Goal: Information Seeking & Learning: Learn about a topic

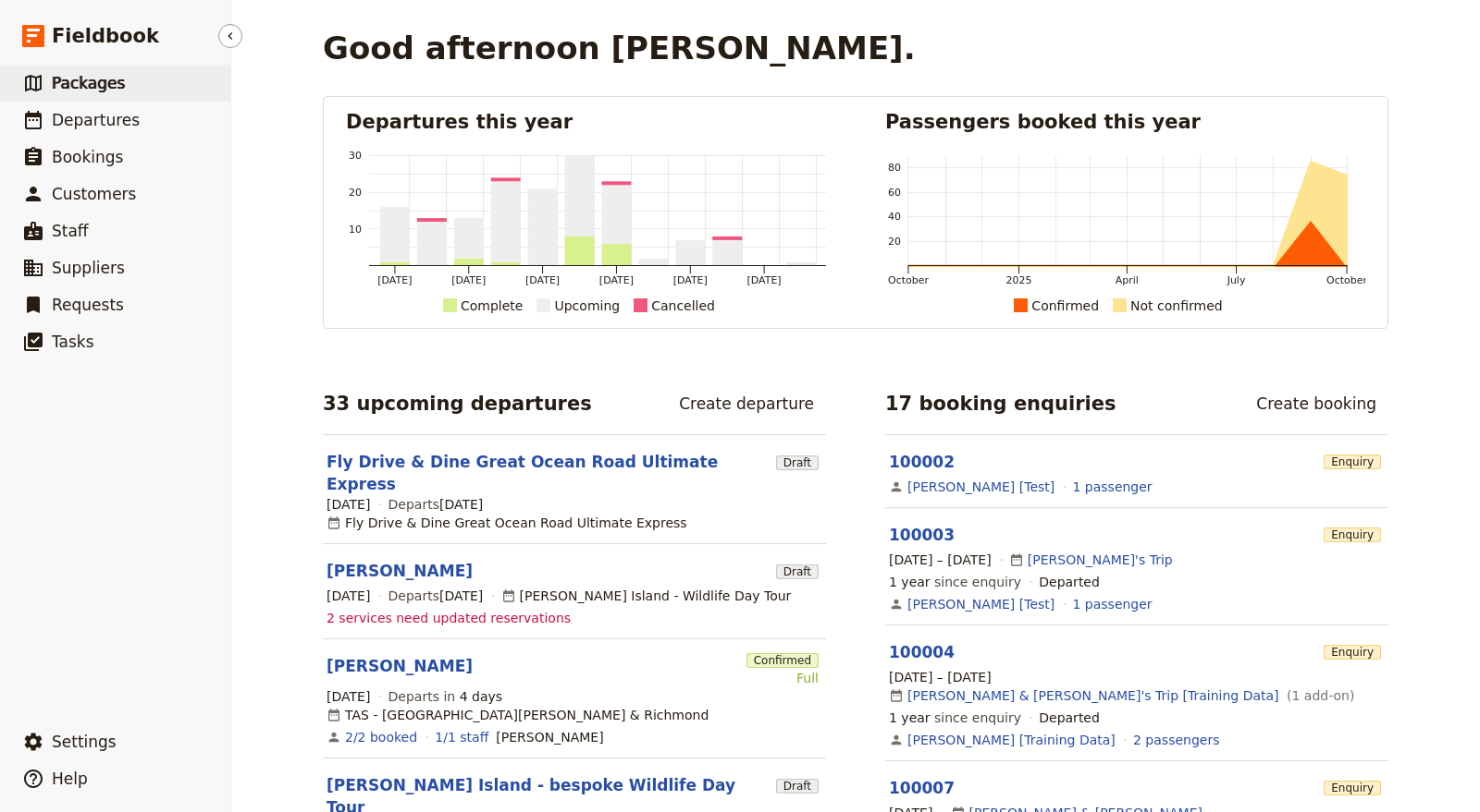
click at [168, 85] on link "​ Packages" at bounding box center [115, 84] width 230 height 37
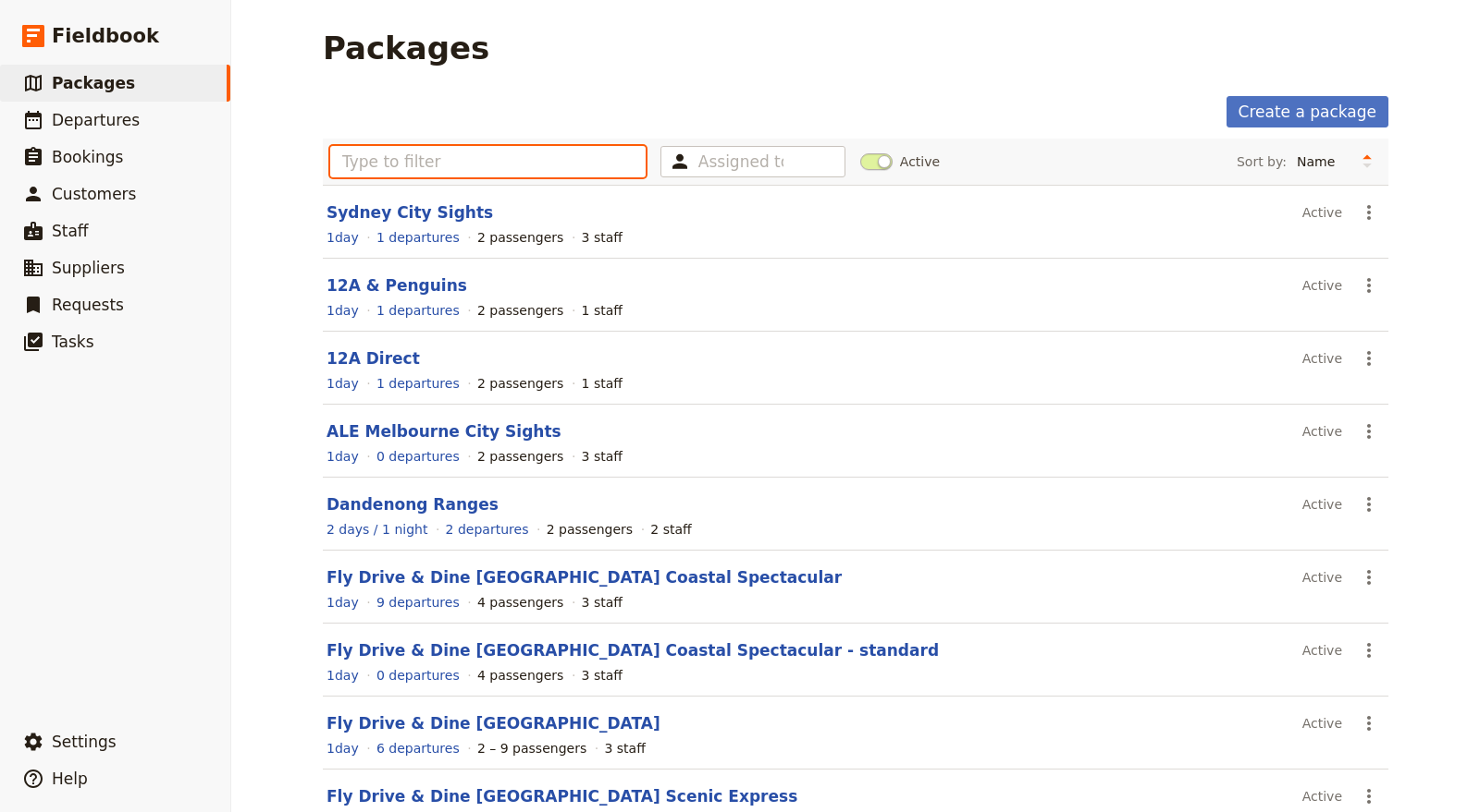
click at [457, 156] on input "text" at bounding box center [488, 161] width 315 height 31
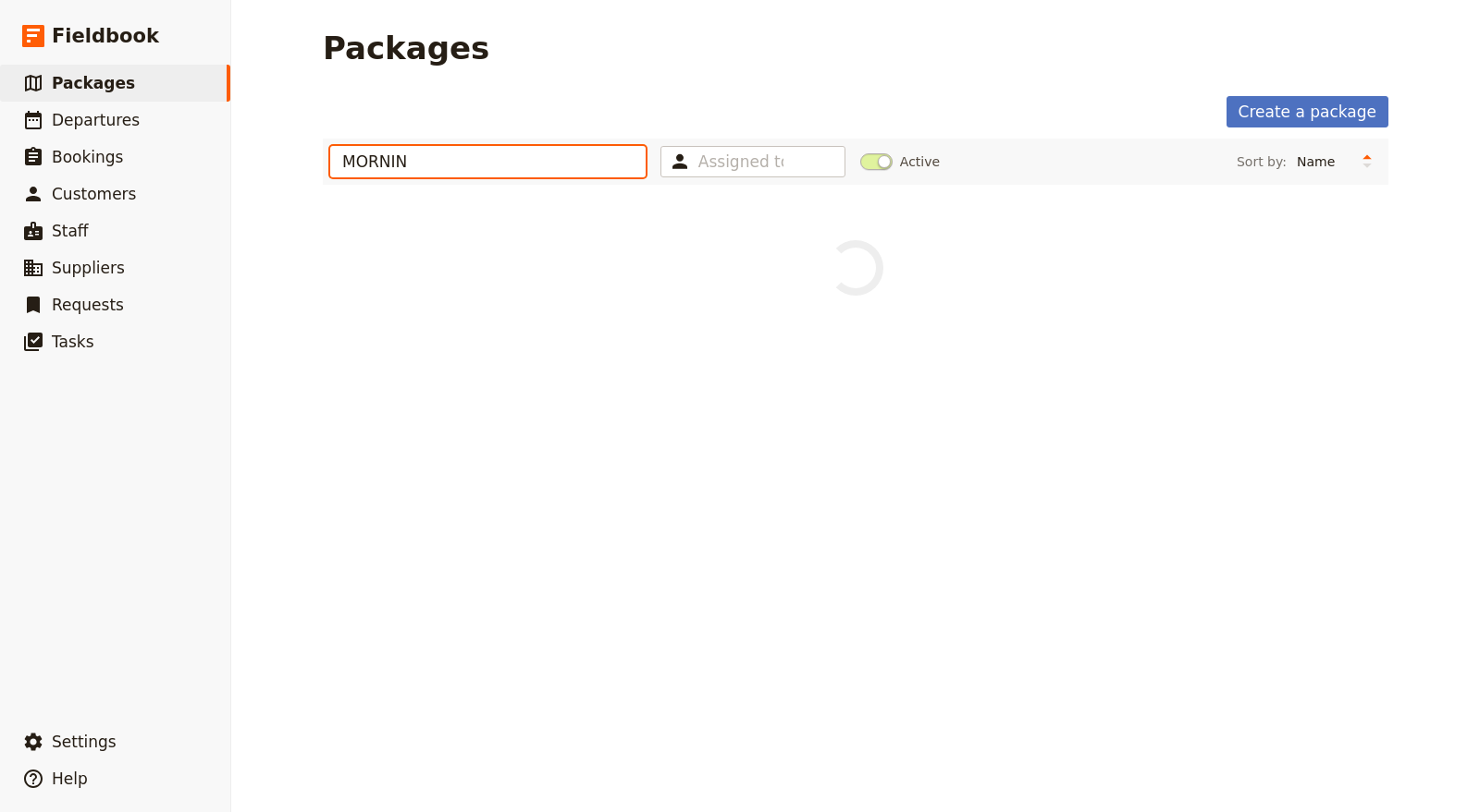
type input "MORNING"
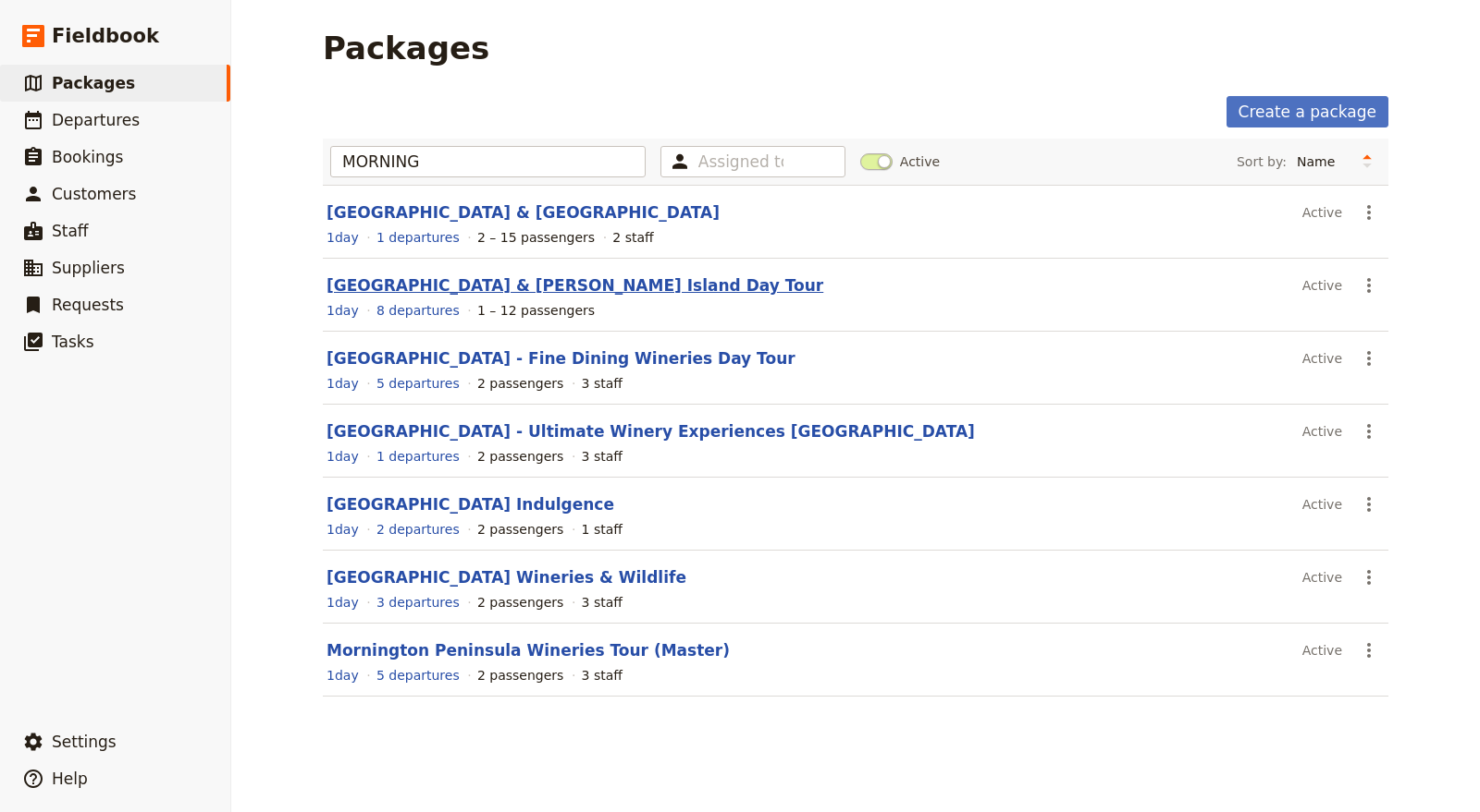
click at [506, 281] on link "[GEOGRAPHIC_DATA] & [PERSON_NAME] Island Day Tour" at bounding box center [574, 286] width 497 height 18
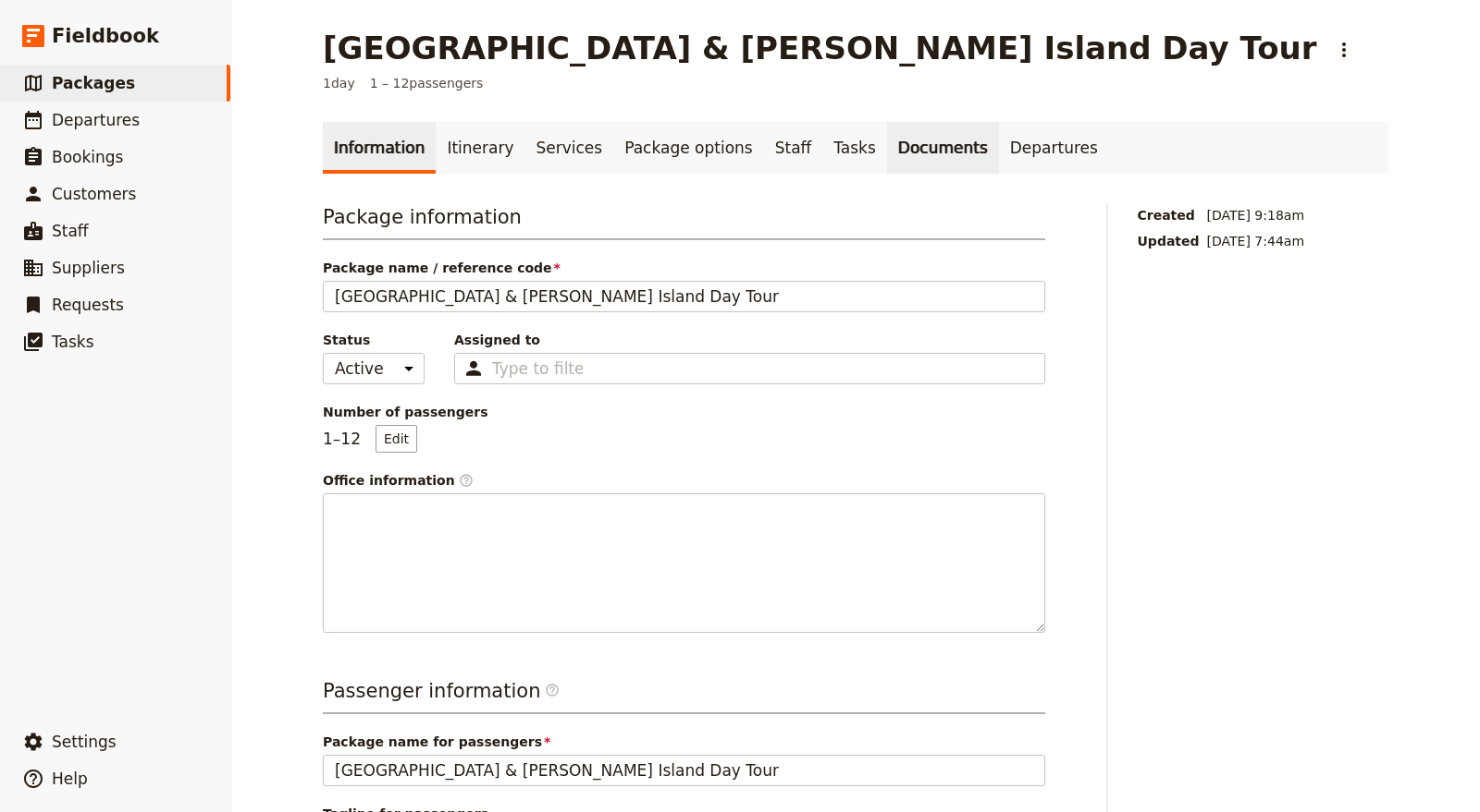
click at [887, 149] on link "Documents" at bounding box center [943, 148] width 112 height 51
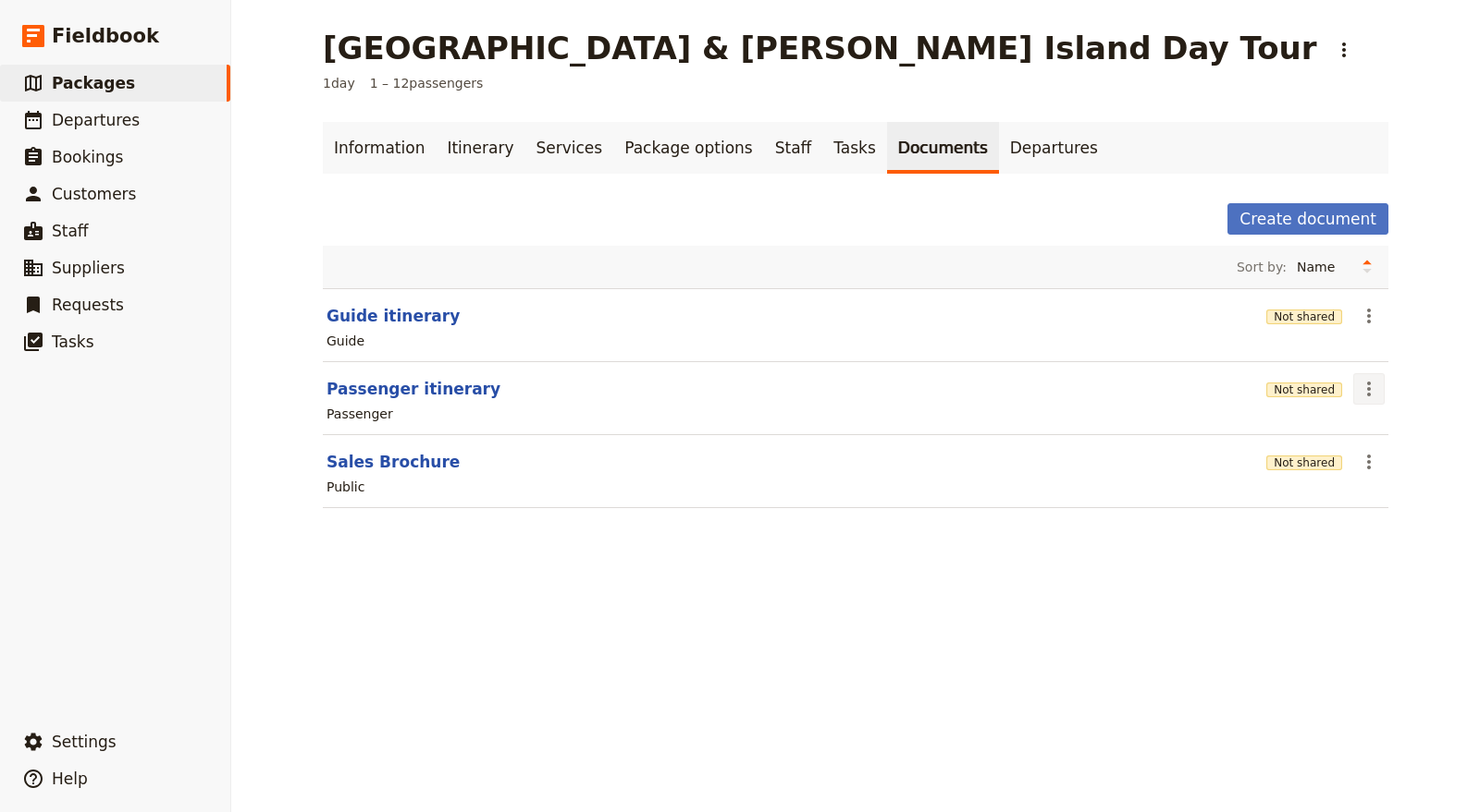
click at [1362, 398] on button "​" at bounding box center [1368, 389] width 31 height 31
click at [1091, 722] on div "[GEOGRAPHIC_DATA] & [PERSON_NAME] Island Day Tour ​ 1 day 1 – 12 passengers Inf…" at bounding box center [855, 406] width 1249 height 812
click at [1358, 458] on icon "Actions" at bounding box center [1368, 461] width 22 height 22
click at [352, 459] on button "Sales Brochure" at bounding box center [393, 461] width 133 height 22
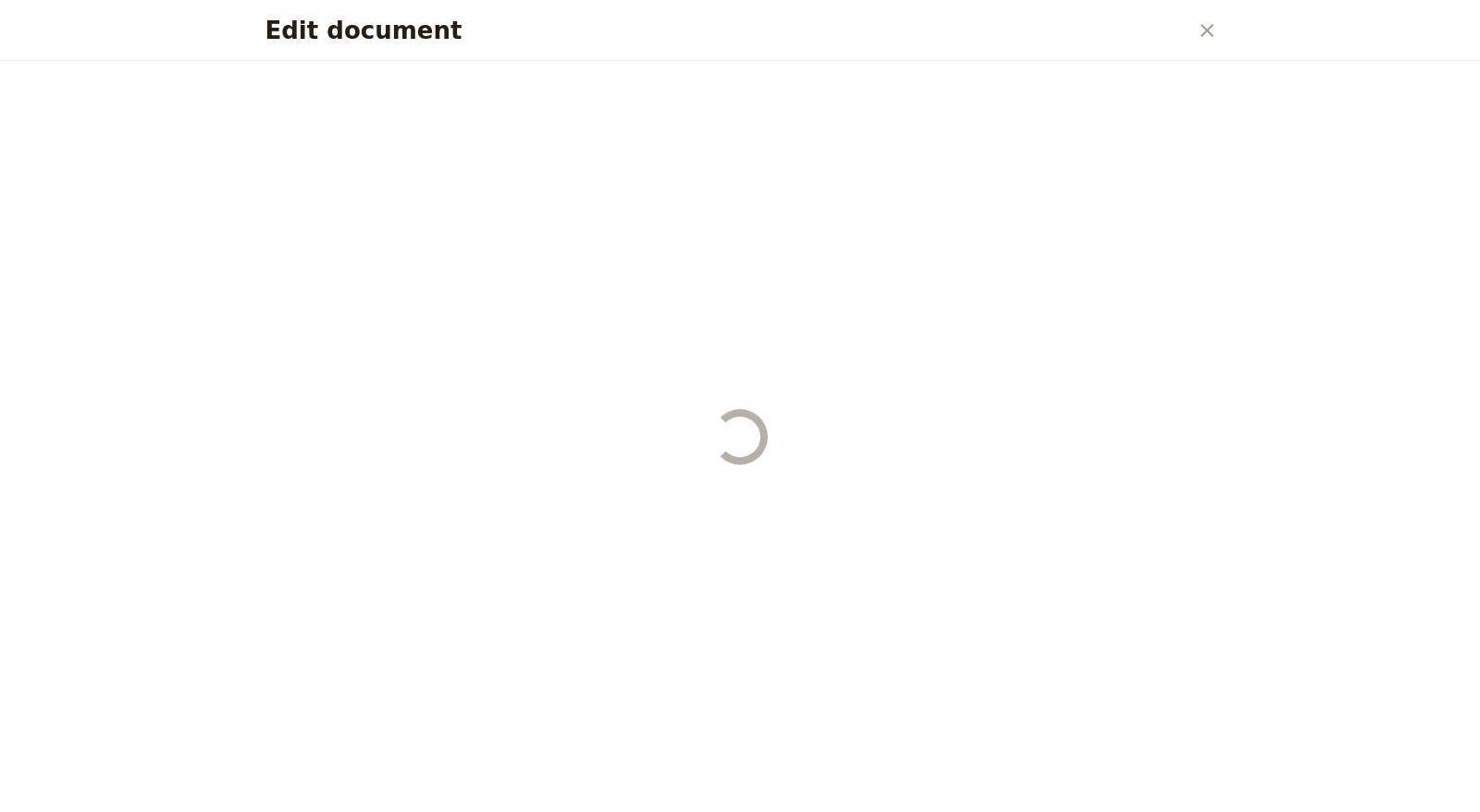
select select "DEFAULT"
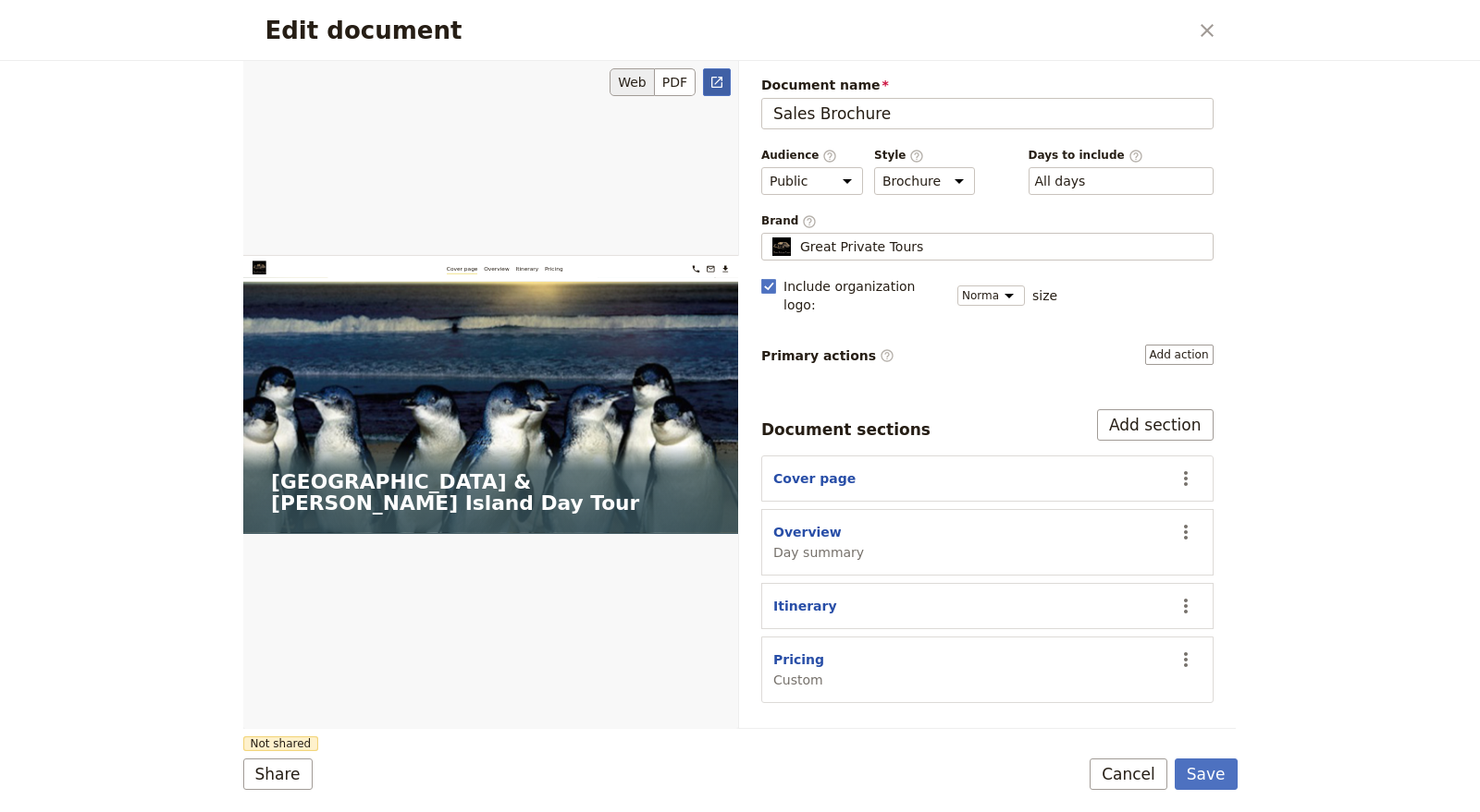
click at [723, 79] on icon "Open full preview" at bounding box center [716, 82] width 15 height 15
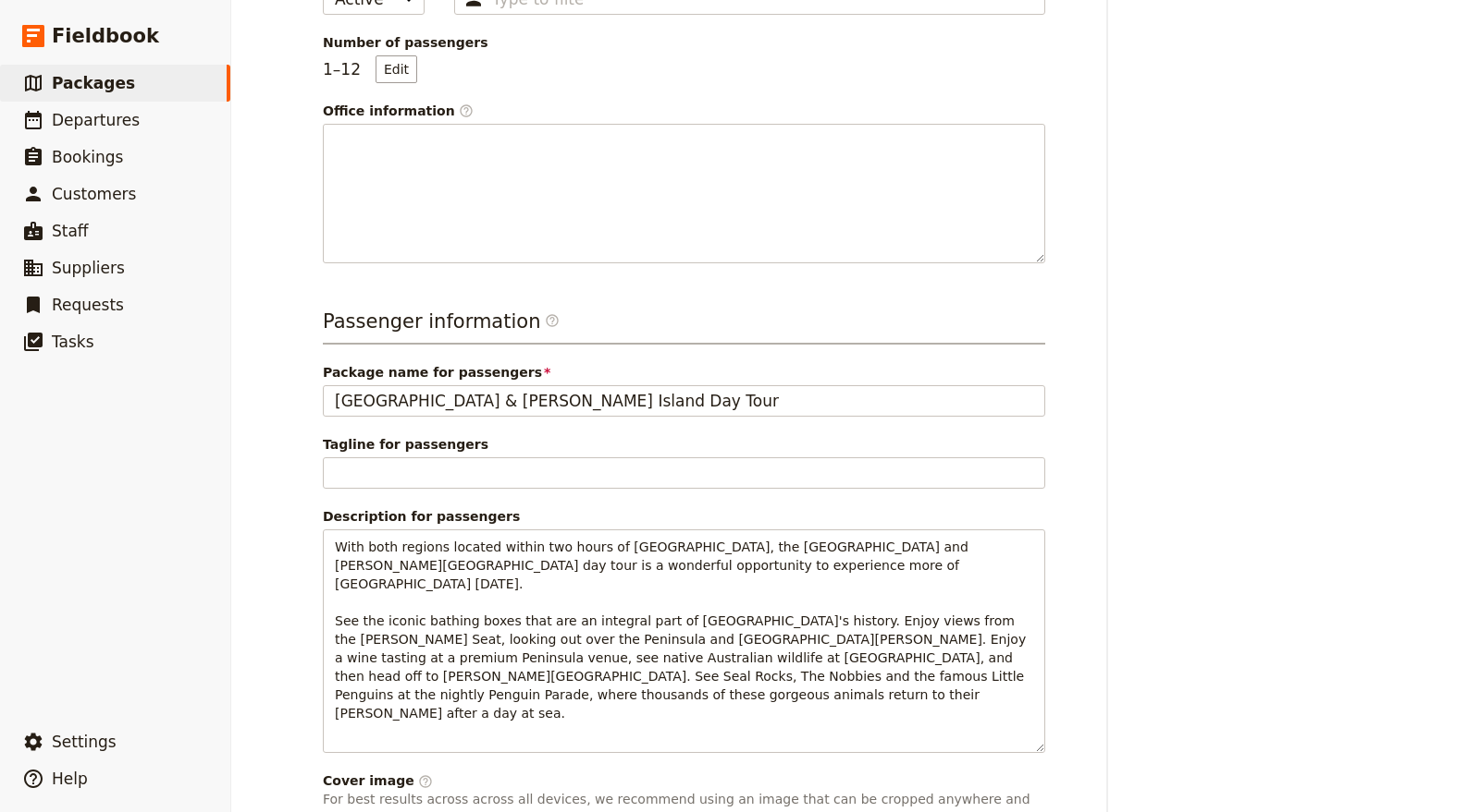
scroll to position [103, 0]
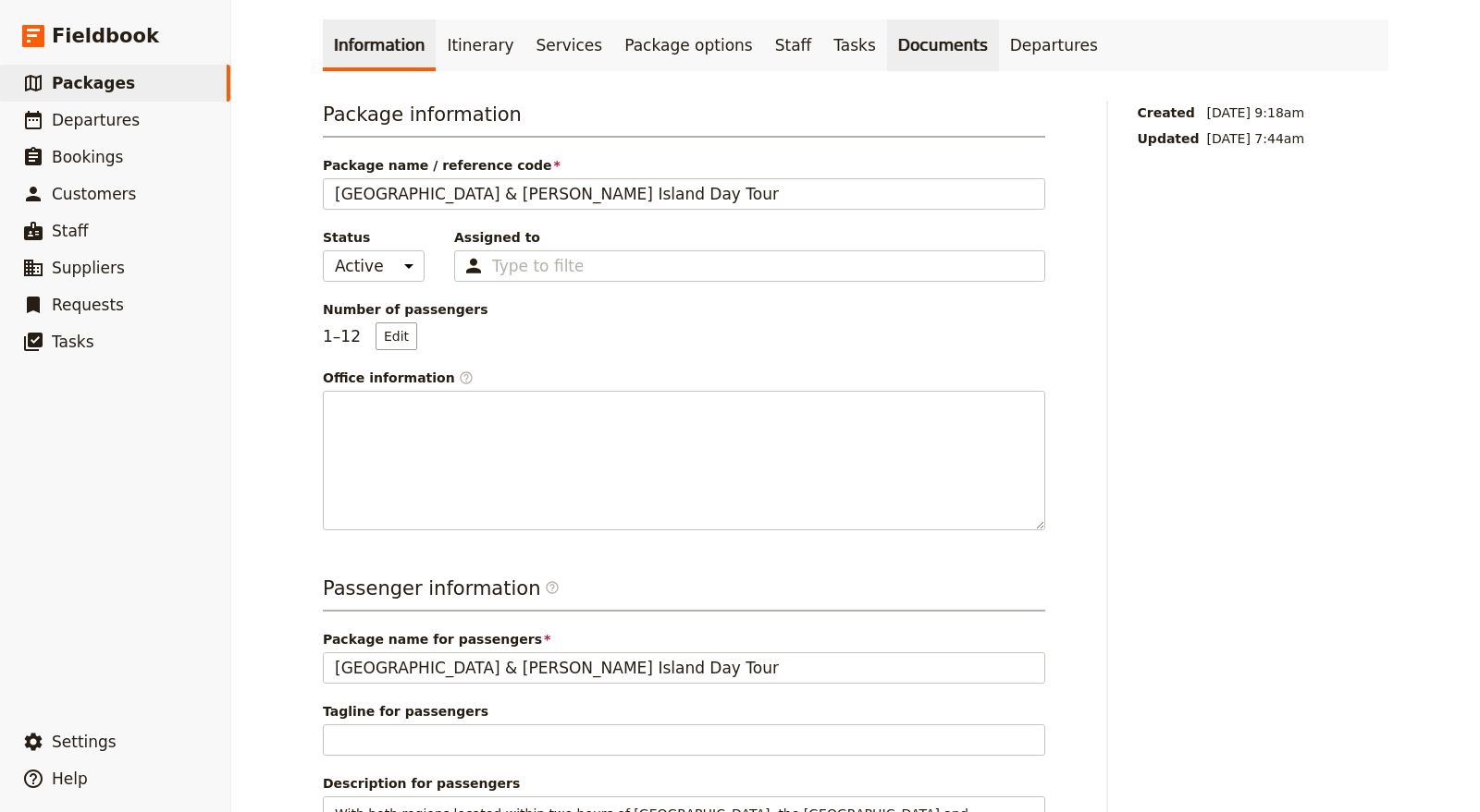
click at [887, 19] on link "Documents" at bounding box center [943, 45] width 112 height 51
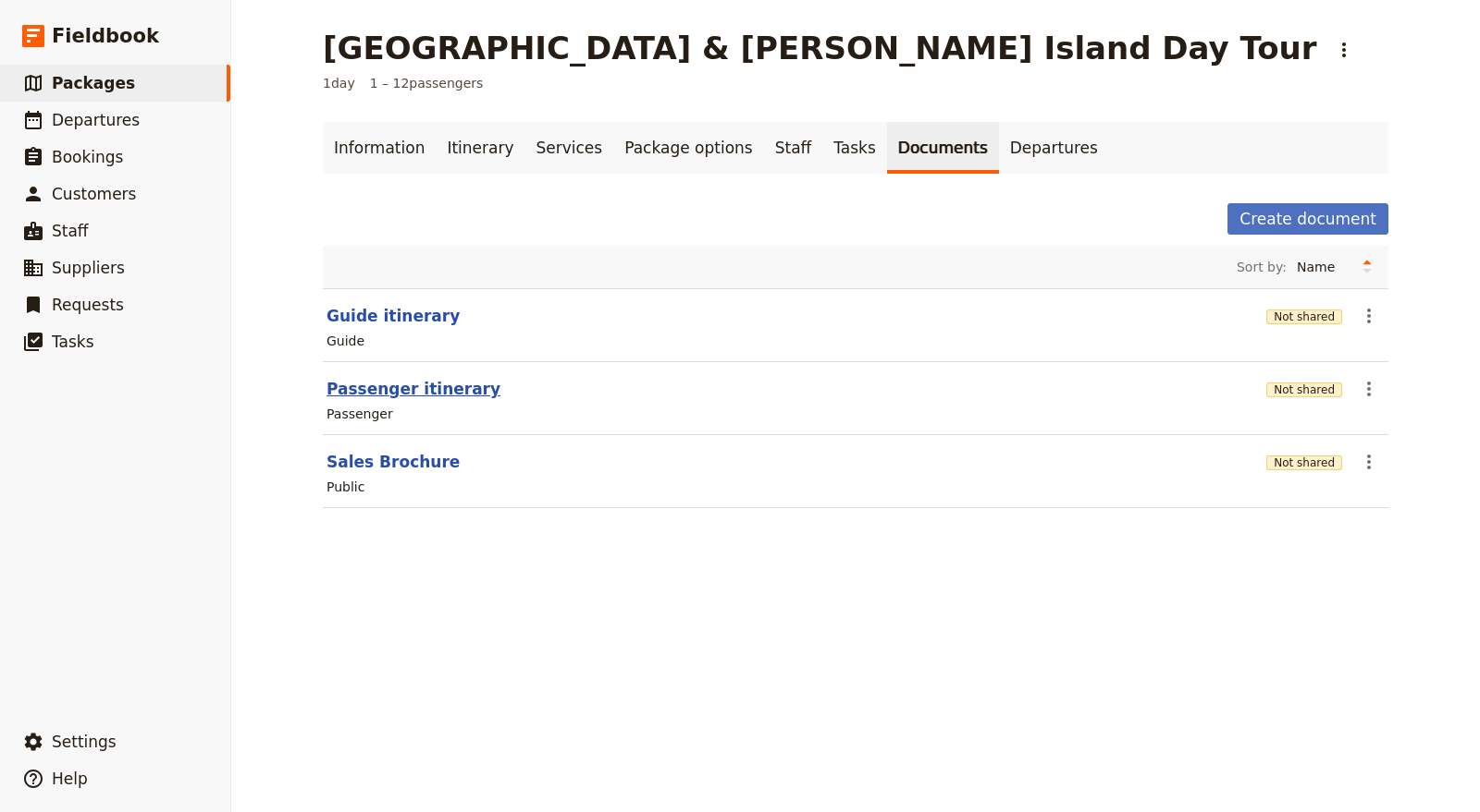
click at [452, 388] on button "Passenger itinerary" at bounding box center [413, 389] width 174 height 22
select select "PASSENGER"
select select "DEFAULT"
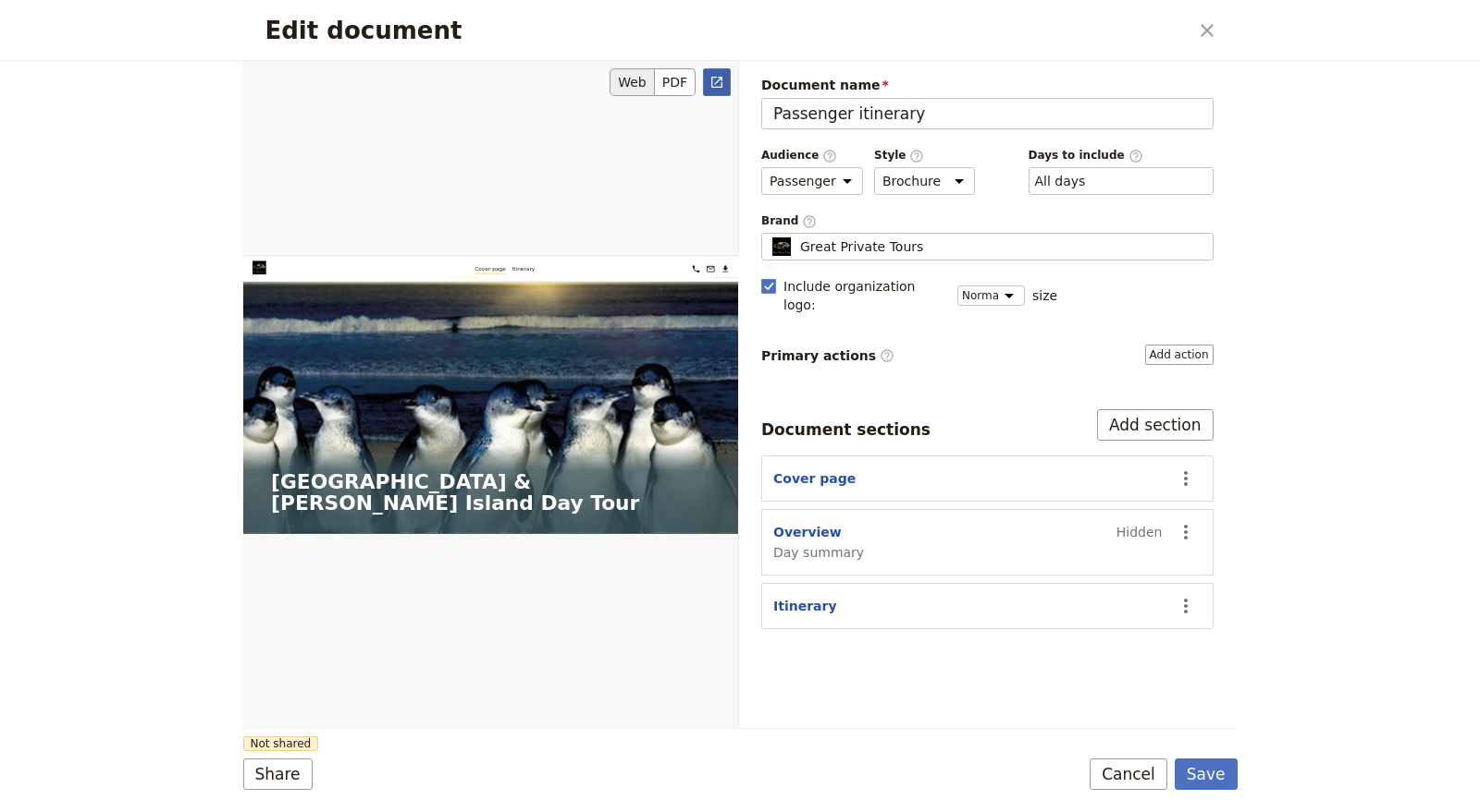
click at [715, 85] on icon "Open full preview" at bounding box center [716, 82] width 15 height 15
